Goal: Task Accomplishment & Management: Use online tool/utility

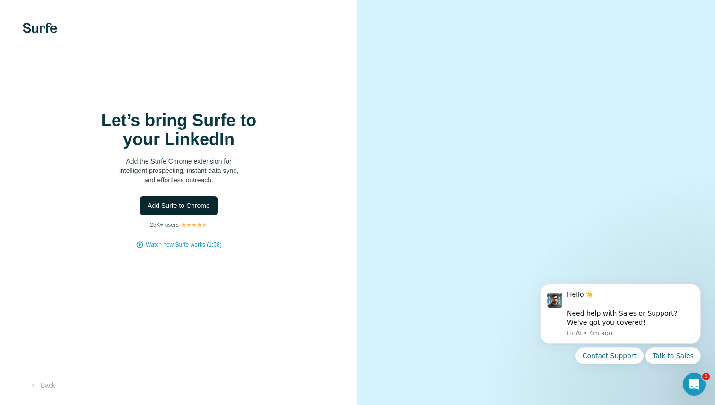
click at [152, 214] on button "Add Surfe to Chrome" at bounding box center [179, 205] width 78 height 19
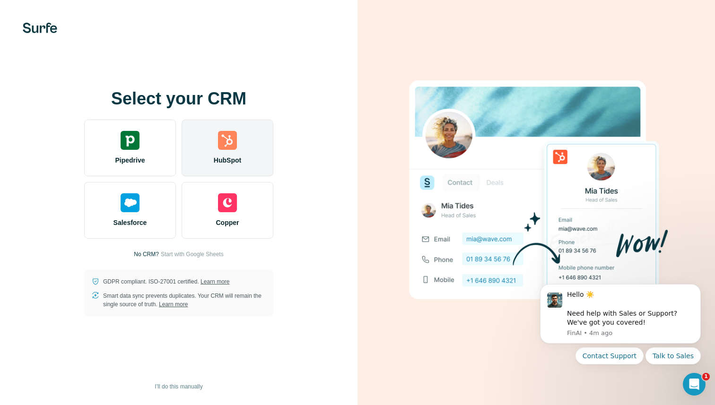
click at [235, 145] on img at bounding box center [227, 140] width 19 height 19
click at [211, 170] on div "HubSpot" at bounding box center [228, 148] width 92 height 57
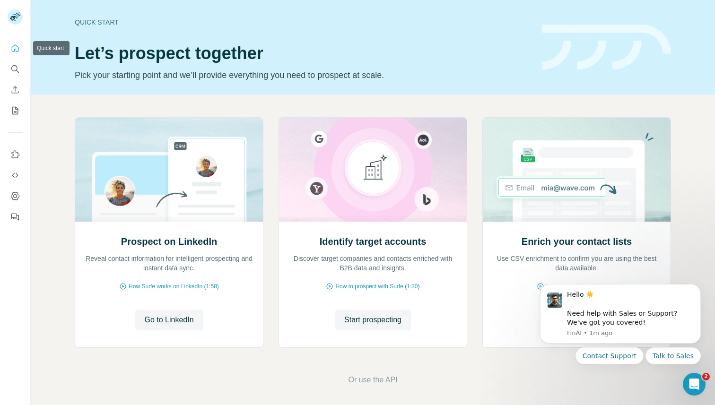
click at [16, 53] on button "Quick start" at bounding box center [15, 48] width 15 height 17
click at [16, 66] on icon "Search" at bounding box center [14, 68] width 6 height 6
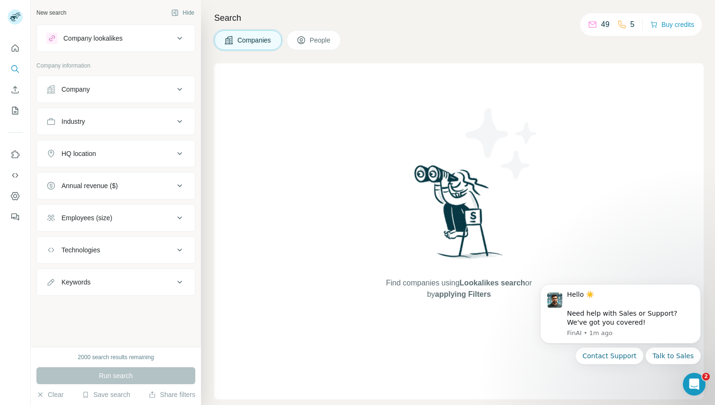
click at [107, 40] on div "Company lookalikes" at bounding box center [92, 38] width 59 height 9
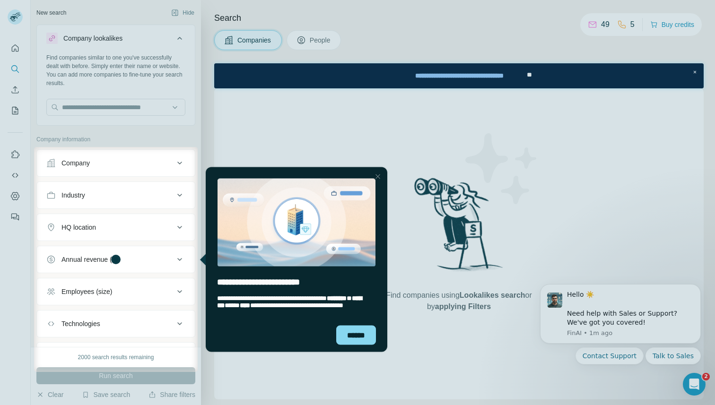
click at [379, 176] on div "Close Step" at bounding box center [377, 176] width 11 height 11
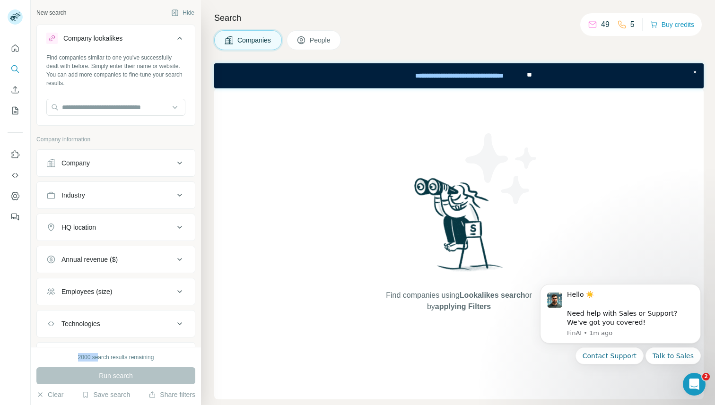
drag, startPoint x: 65, startPoint y: 361, endPoint x: 96, endPoint y: 360, distance: 31.2
click at [97, 360] on div "2000 search results remaining" at bounding box center [115, 357] width 159 height 9
click at [96, 360] on div "2000 search results remaining" at bounding box center [116, 357] width 76 height 9
drag, startPoint x: 70, startPoint y: 358, endPoint x: 89, endPoint y: 358, distance: 19.4
click at [90, 358] on div "2000 search results remaining" at bounding box center [115, 357] width 159 height 9
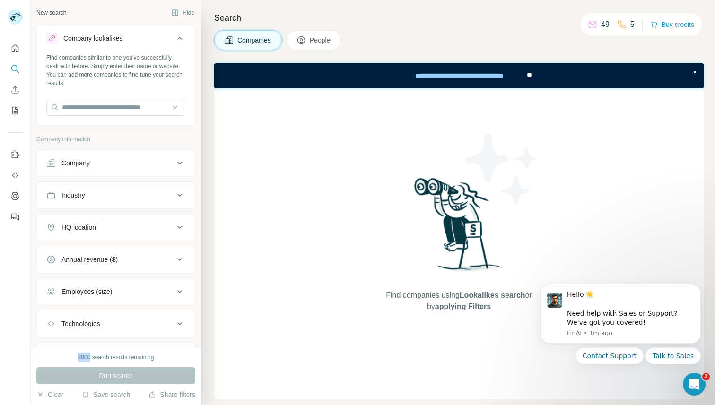
click at [89, 358] on div "2000 search results remaining" at bounding box center [116, 357] width 76 height 9
click at [596, 22] on div "49" at bounding box center [599, 24] width 22 height 11
click at [302, 35] on button "People" at bounding box center [314, 40] width 55 height 20
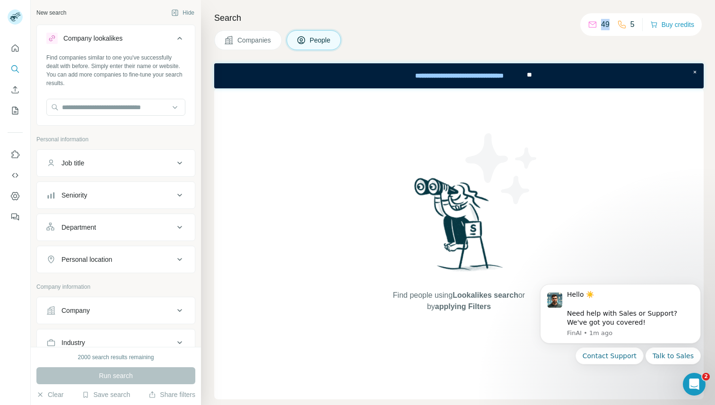
click at [240, 43] on span "Companies" at bounding box center [254, 39] width 35 height 9
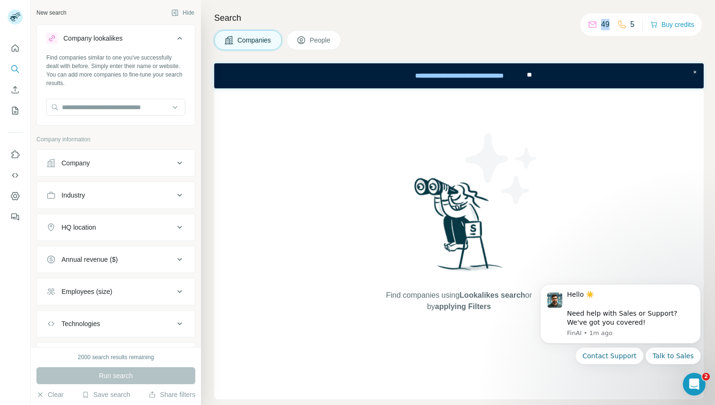
click at [631, 55] on div "Search Companies People Find companies using Lookalikes search or by applying F…" at bounding box center [458, 202] width 514 height 405
click at [268, 102] on div "Find companies using Lookalikes search or by applying Filters" at bounding box center [458, 243] width 489 height 311
click at [700, 288] on icon "Dismiss notification" at bounding box center [698, 287] width 5 height 5
click at [698, 288] on icon "Dismiss notification" at bounding box center [698, 287] width 5 height 5
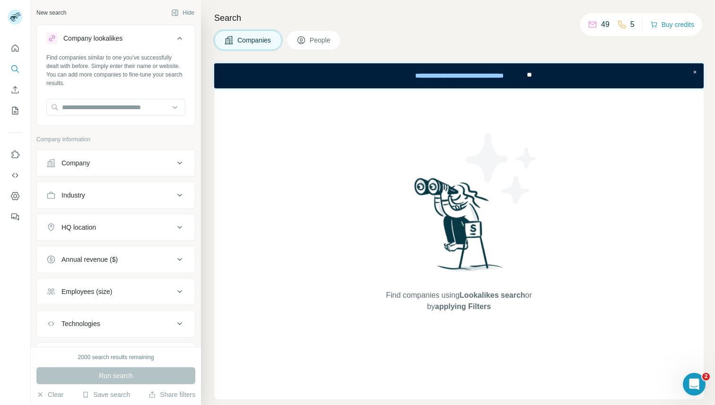
click at [380, 25] on div "Search Companies People Find companies using Lookalikes search or by applying F…" at bounding box center [458, 202] width 514 height 405
click at [14, 68] on icon "Search" at bounding box center [14, 68] width 9 height 9
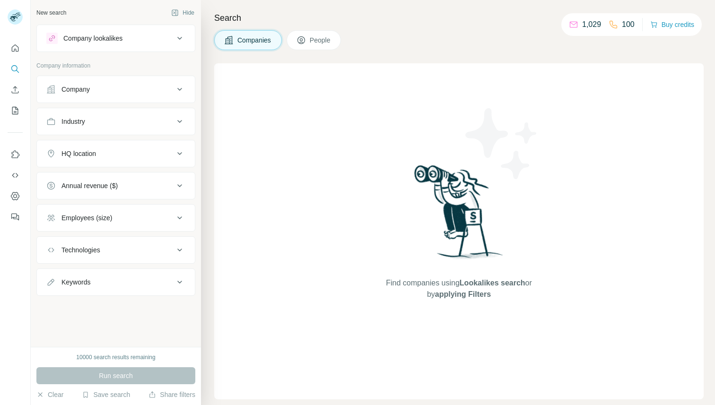
click at [112, 359] on div "10000 search results remaining" at bounding box center [115, 357] width 79 height 9
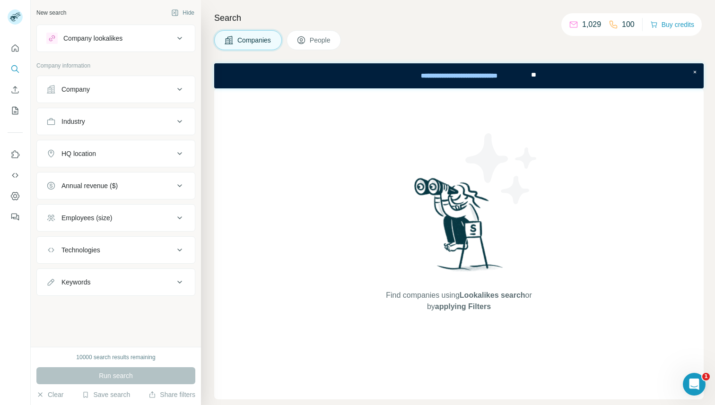
click at [205, 73] on div "Search Companies People Find companies using Lookalikes search or by applying F…" at bounding box center [458, 202] width 514 height 405
click at [14, 111] on icon "My lists" at bounding box center [14, 110] width 9 height 9
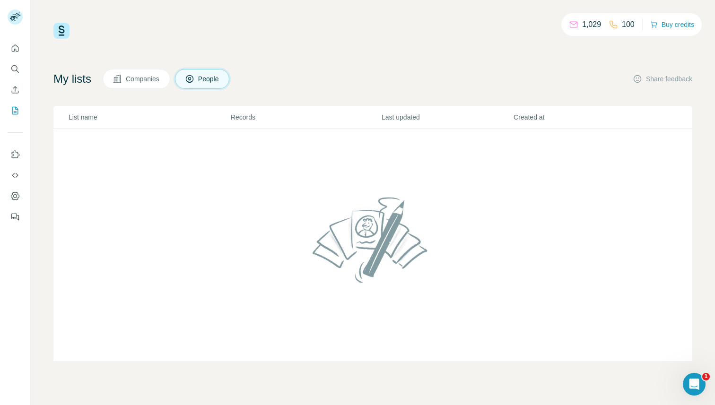
click at [363, 251] on img at bounding box center [373, 239] width 129 height 101
click at [420, 128] on th "Last updated" at bounding box center [447, 117] width 132 height 23
click at [13, 64] on icon "Search" at bounding box center [14, 68] width 9 height 9
